Goal: Register for event/course

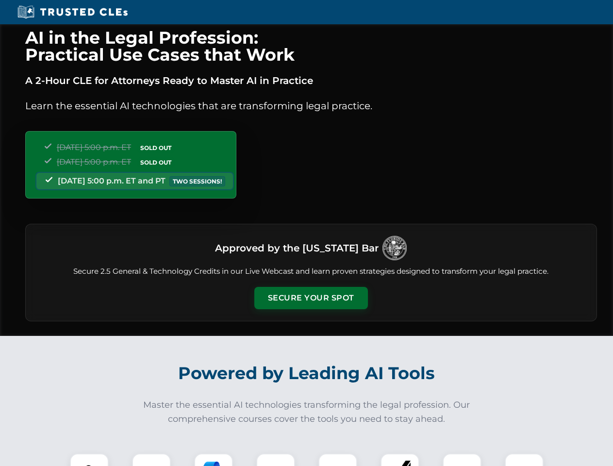
click at [310, 298] on button "Secure Your Spot" at bounding box center [310, 298] width 113 height 22
click at [89, 459] on img at bounding box center [89, 472] width 28 height 28
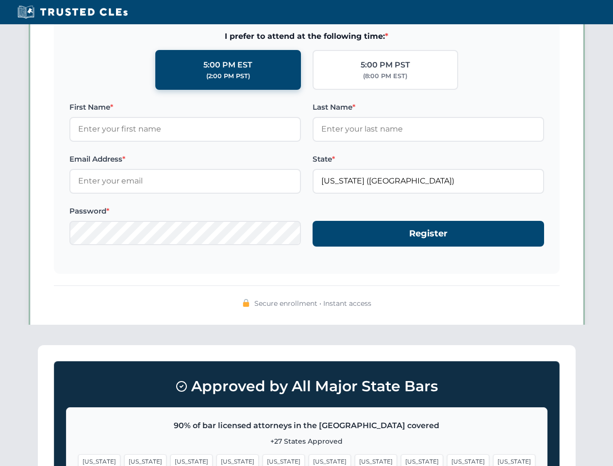
click at [355, 459] on span "[US_STATE]" at bounding box center [376, 461] width 42 height 14
click at [447, 459] on span "[US_STATE]" at bounding box center [468, 461] width 42 height 14
